Goal: Information Seeking & Learning: Learn about a topic

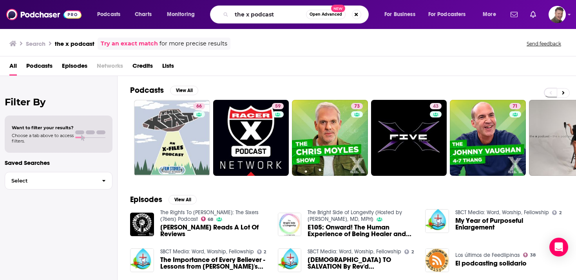
click at [247, 14] on input "the x podcast" at bounding box center [269, 14] width 74 height 13
type input "hardfork"
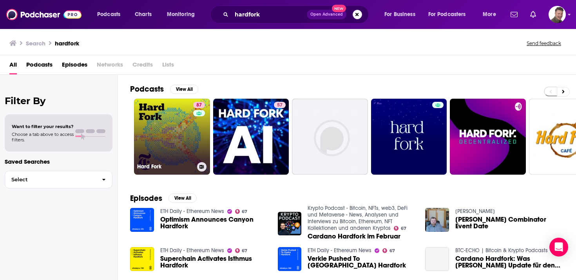
click at [189, 122] on link "87 Hard Fork" at bounding box center [172, 137] width 76 height 76
